Goal: Task Accomplishment & Management: Manage account settings

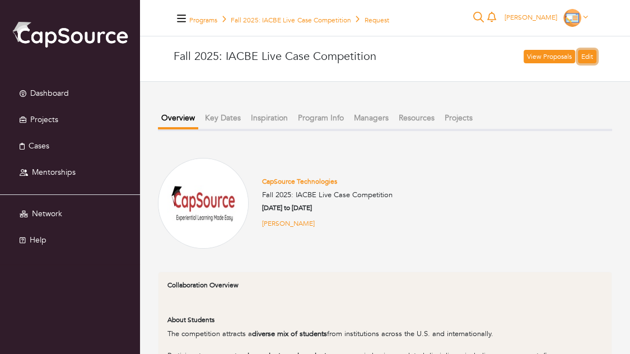
click at [588, 56] on link "Edit" at bounding box center [587, 56] width 18 height 13
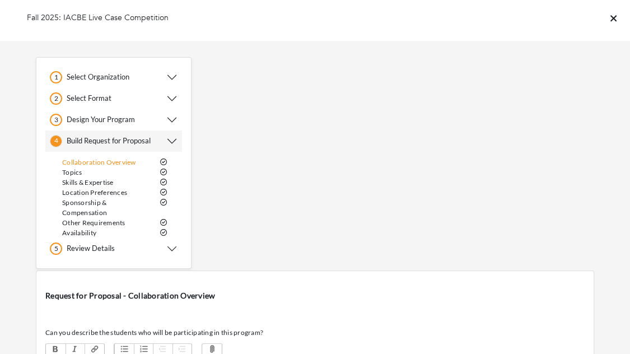
click at [115, 79] on h5 "Select Organization" at bounding box center [95, 77] width 67 height 9
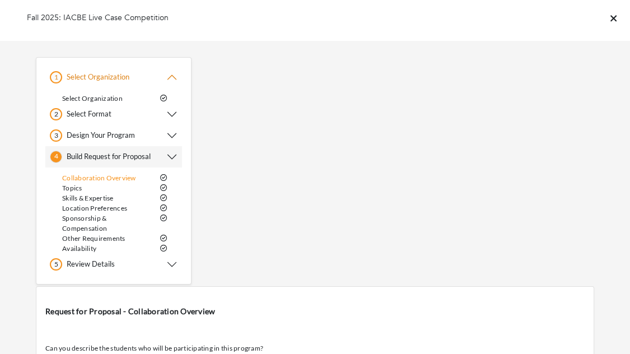
click at [104, 111] on h5 "Select Format" at bounding box center [86, 114] width 49 height 9
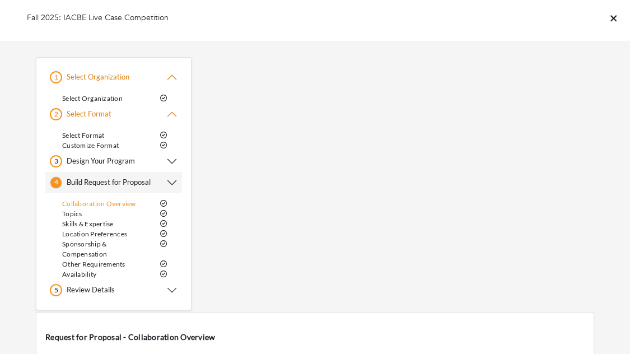
click at [91, 162] on h5 "Design Your Program" at bounding box center [98, 161] width 73 height 9
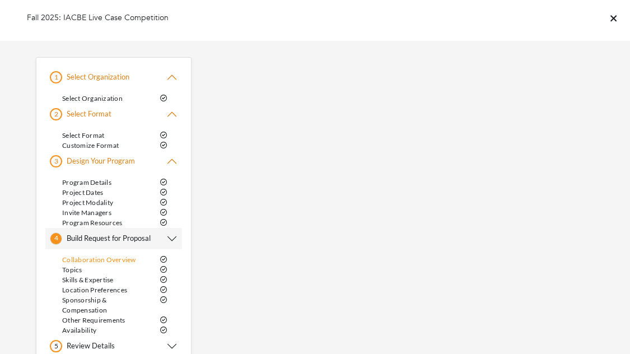
click at [93, 182] on link "Program Details" at bounding box center [86, 182] width 49 height 8
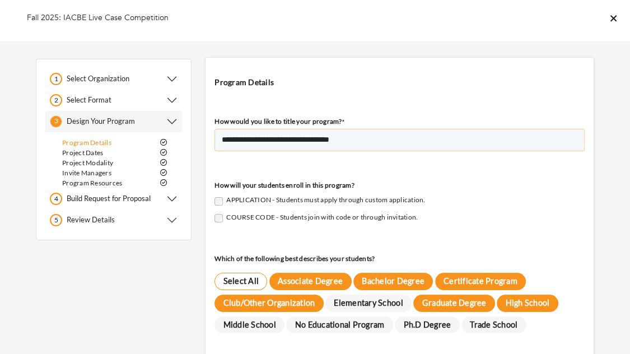
click at [268, 139] on input "**********" at bounding box center [399, 140] width 370 height 22
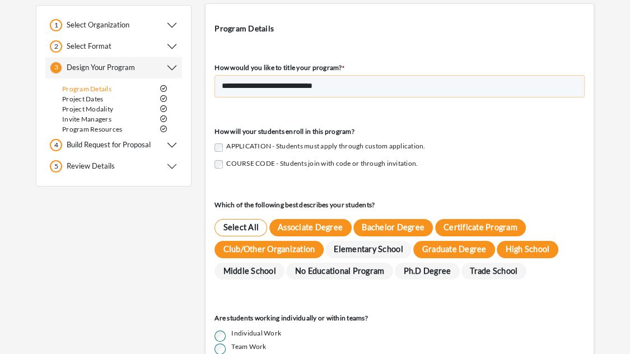
scroll to position [186, 0]
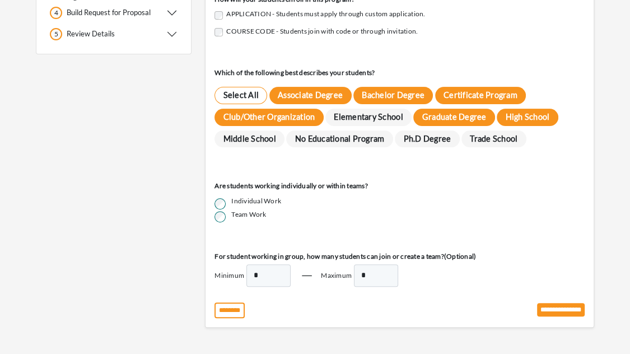
type input "**********"
click at [566, 310] on input "**********" at bounding box center [561, 309] width 48 height 13
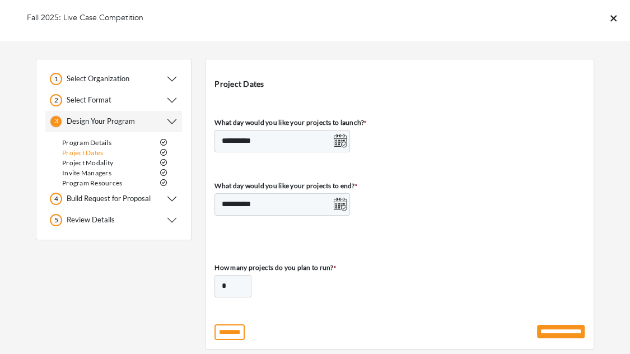
click at [612, 16] on icon at bounding box center [613, 18] width 6 height 10
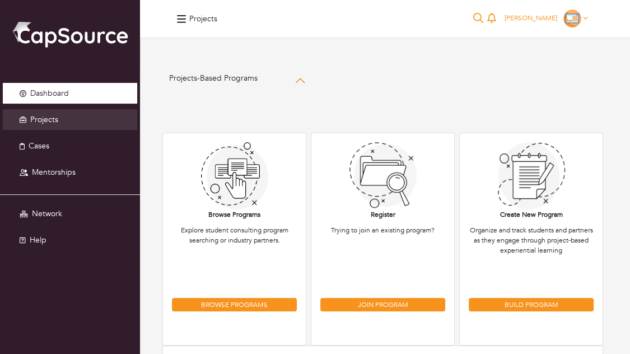
click at [65, 92] on span "Dashboard" at bounding box center [49, 93] width 39 height 11
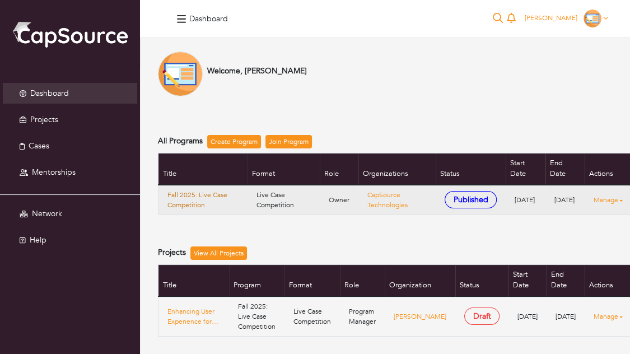
click at [187, 197] on link "Fall 2025: Live Case Competition" at bounding box center [202, 200] width 71 height 20
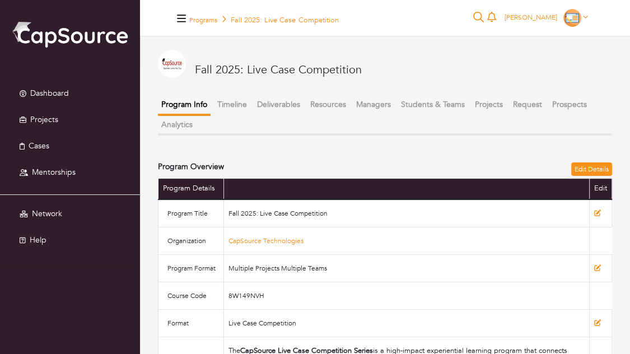
click at [519, 103] on button "Request" at bounding box center [527, 104] width 36 height 18
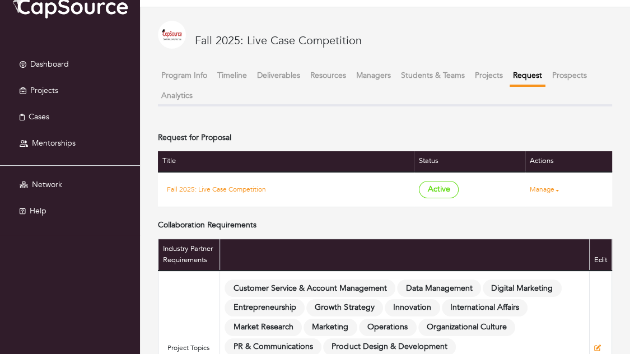
scroll to position [54, 0]
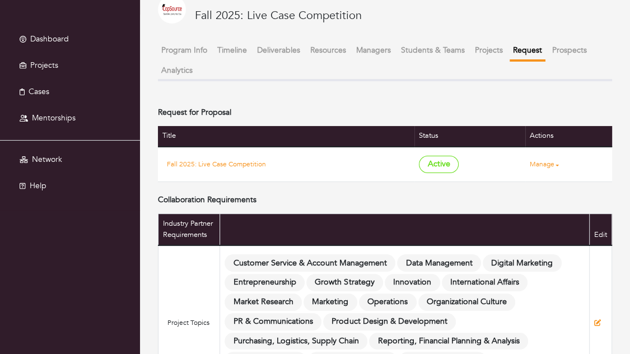
click at [535, 165] on link "Manage" at bounding box center [543, 164] width 29 height 10
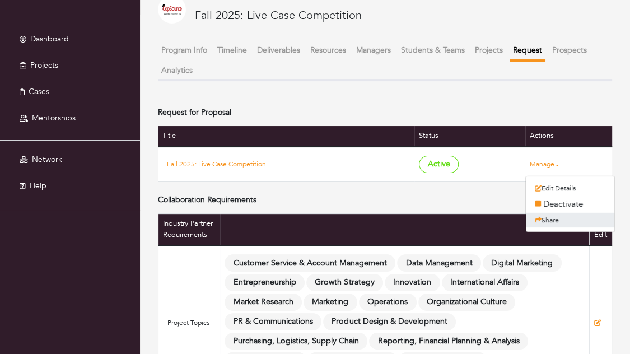
click at [537, 218] on icon at bounding box center [538, 220] width 7 height 6
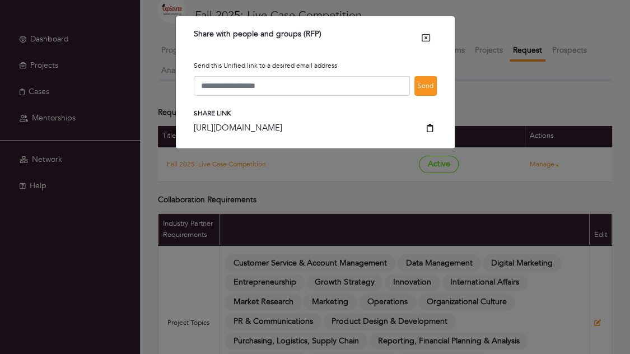
click at [432, 135] on button "Link copied" at bounding box center [429, 128] width 13 height 14
click at [429, 36] on icon "Close" at bounding box center [425, 37] width 8 height 7
